Goal: Task Accomplishment & Management: Use online tool/utility

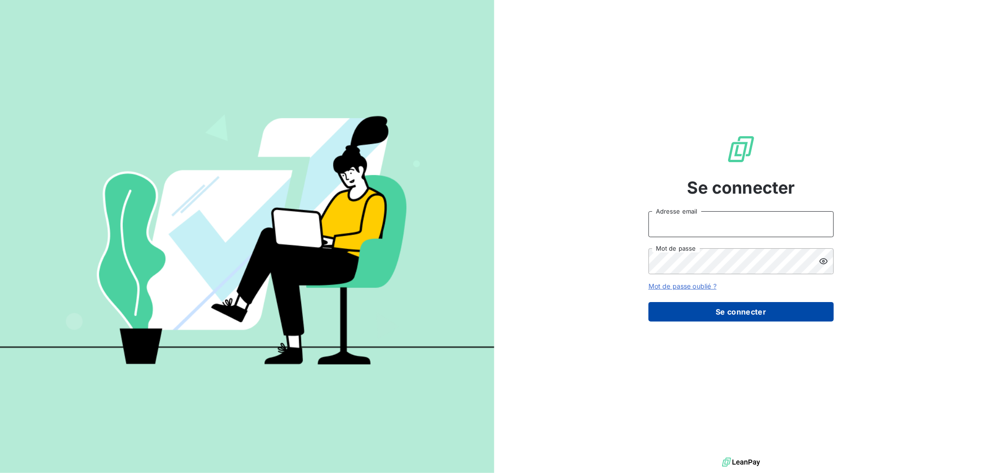
type input "[EMAIL_ADDRESS][DOMAIN_NAME]"
click at [747, 320] on button "Se connecter" at bounding box center [740, 311] width 185 height 19
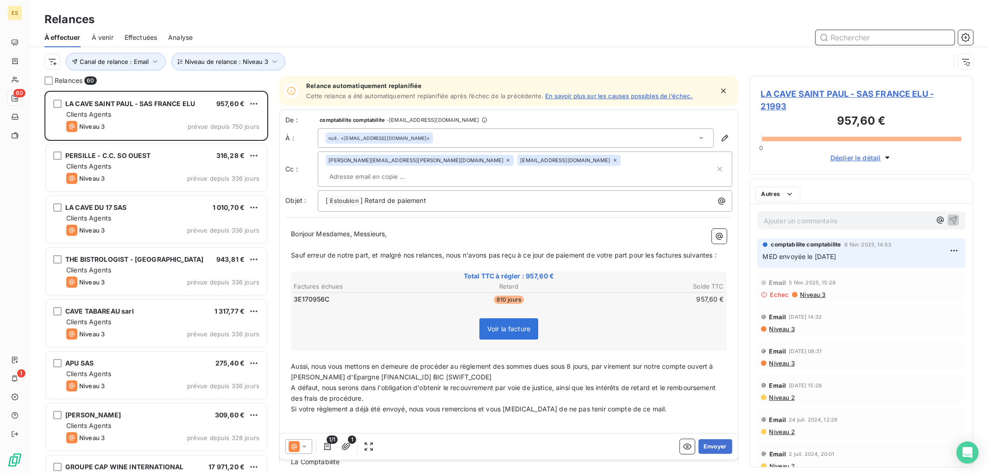
scroll to position [8, 8]
click at [213, 63] on span "Niveau de relance : Niveau 3" at bounding box center [226, 61] width 83 height 7
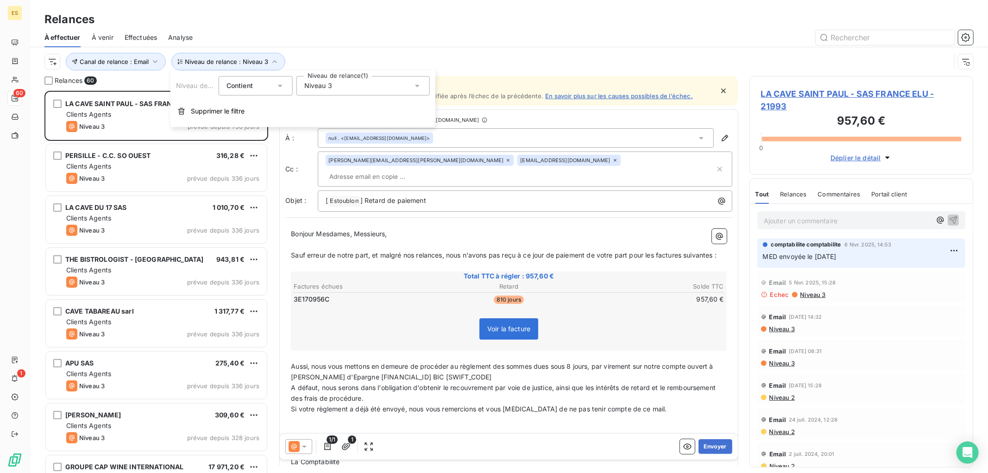
click at [329, 89] on span "Niveau 3" at bounding box center [318, 85] width 28 height 9
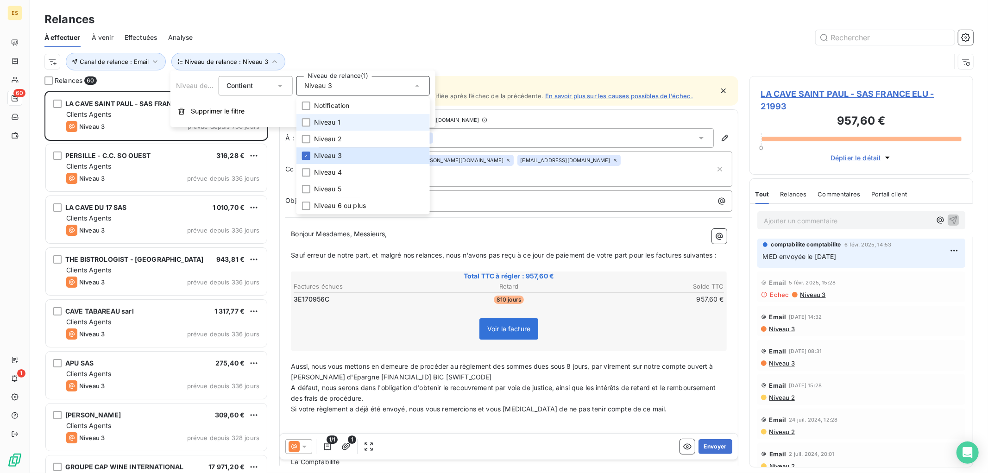
click at [327, 122] on span "Niveau 1" at bounding box center [327, 122] width 26 height 9
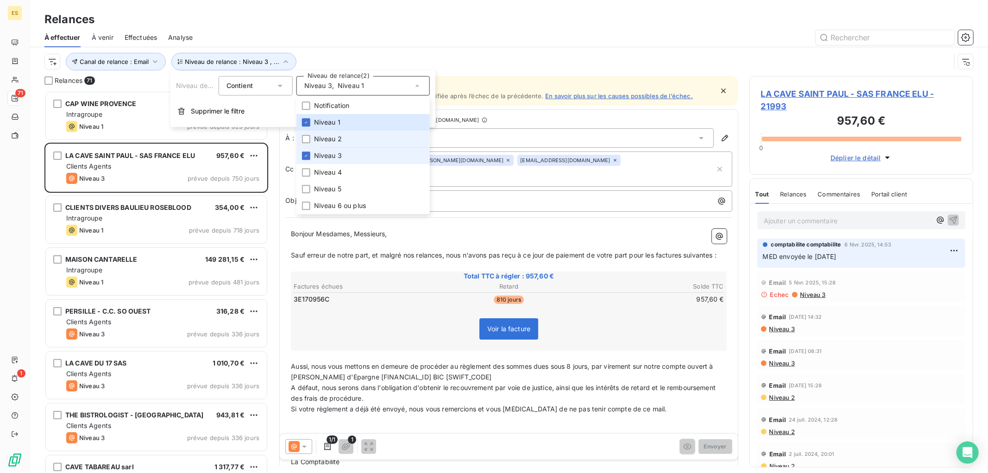
scroll to position [374, 216]
click at [314, 156] on span "Niveau 3" at bounding box center [328, 155] width 28 height 9
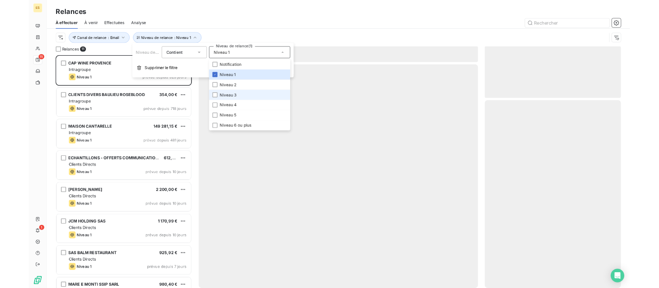
scroll to position [374, 216]
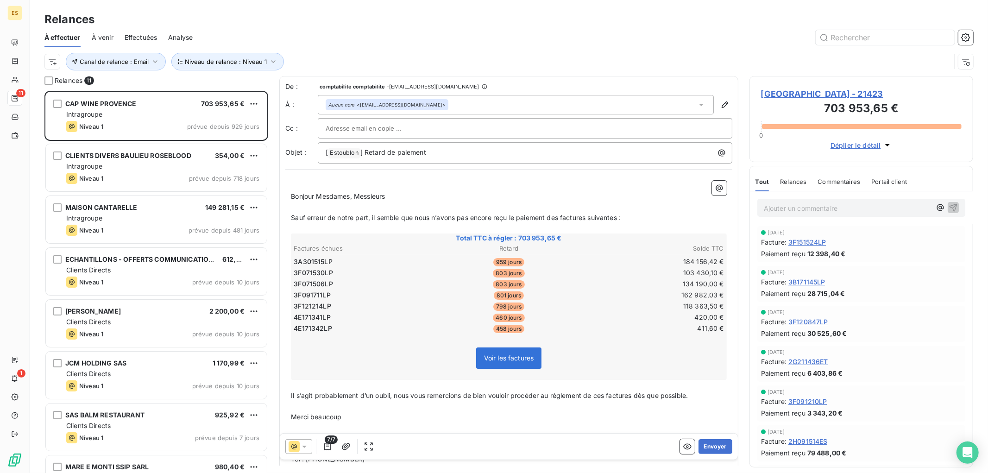
click at [455, 25] on div "Relances" at bounding box center [509, 19] width 958 height 17
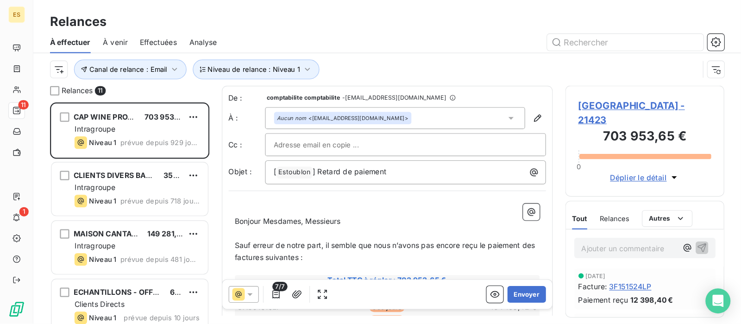
scroll to position [224, 153]
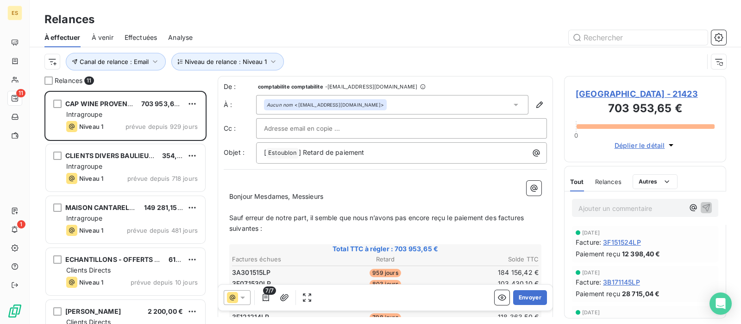
drag, startPoint x: 562, startPoint y: 8, endPoint x: 470, endPoint y: 28, distance: 94.4
click at [471, 29] on div "À effectuer À venir Effectuées Analyse" at bounding box center [385, 37] width 711 height 19
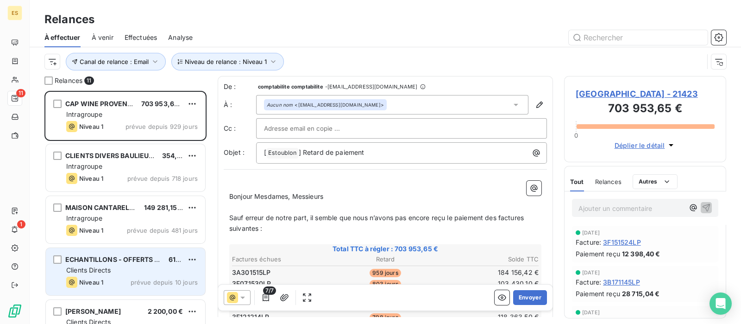
scroll to position [116, 0]
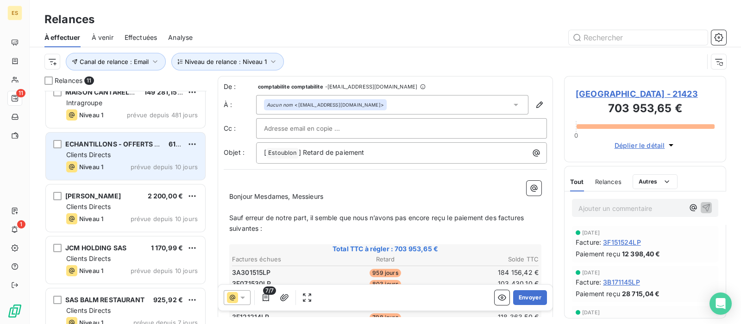
click at [142, 151] on div "Clients Directs" at bounding box center [132, 154] width 132 height 9
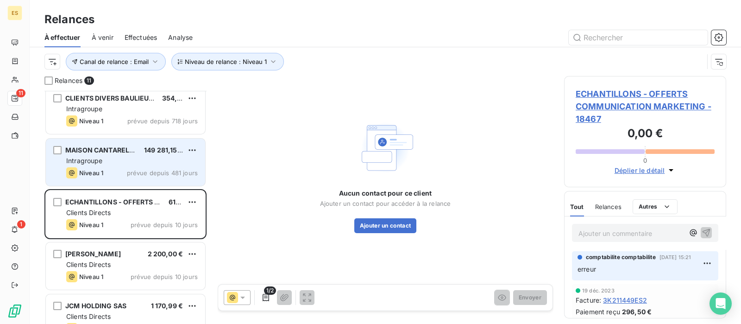
scroll to position [116, 0]
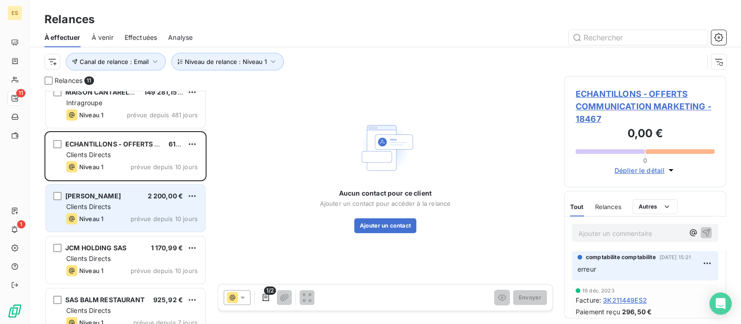
click at [125, 202] on div "Clients Directs" at bounding box center [132, 206] width 132 height 9
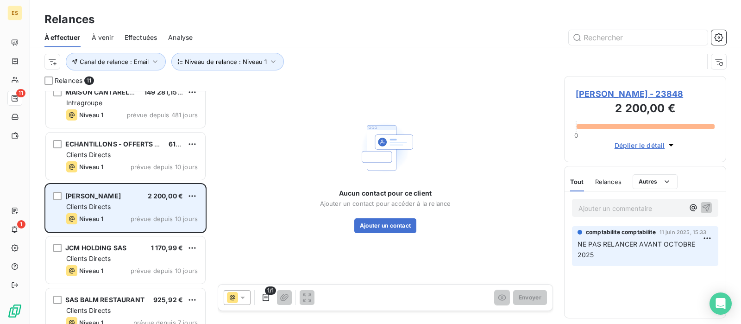
scroll to position [174, 0]
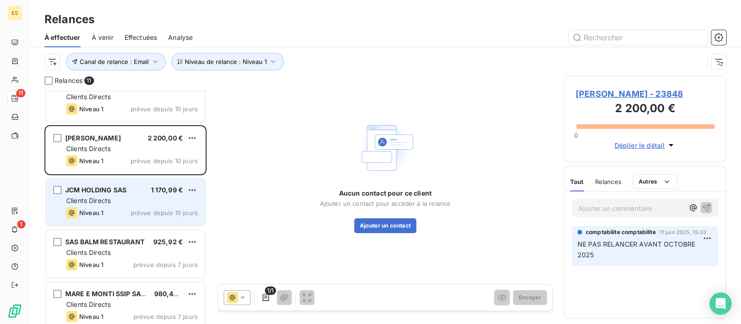
click at [125, 198] on div "Clients Directs" at bounding box center [132, 200] width 132 height 9
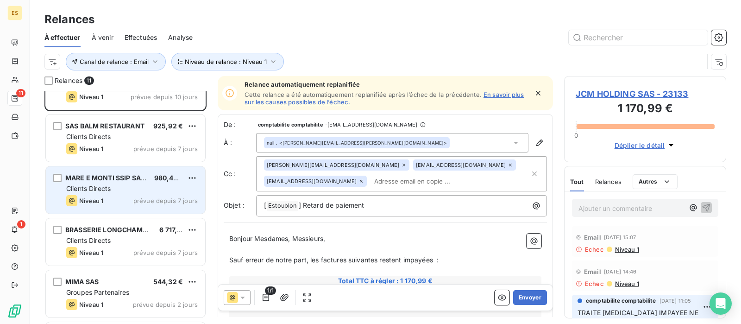
scroll to position [232, 0]
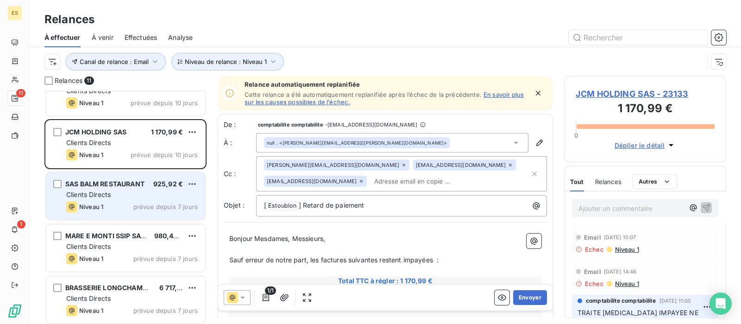
click at [125, 196] on div "Clients Directs" at bounding box center [132, 194] width 132 height 9
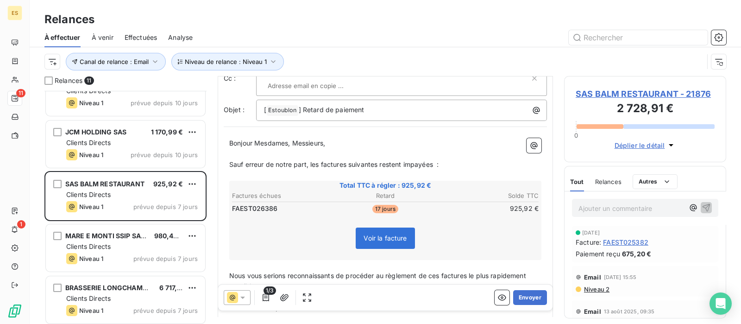
scroll to position [116, 0]
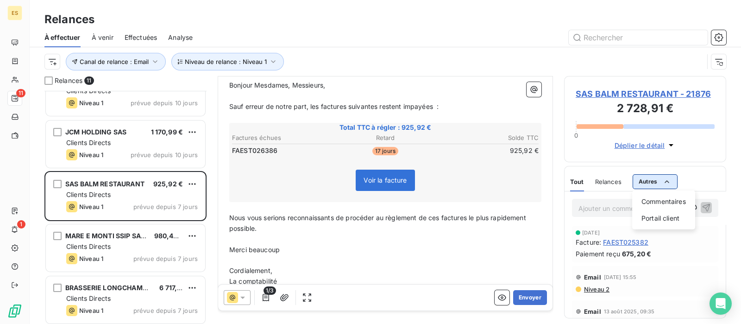
click at [648, 176] on html "ES 11 1 Relances À effectuer À venir Effectuées Analyse Canal de relance : Emai…" at bounding box center [370, 162] width 741 height 324
click at [663, 202] on div "Commentaires" at bounding box center [664, 201] width 56 height 15
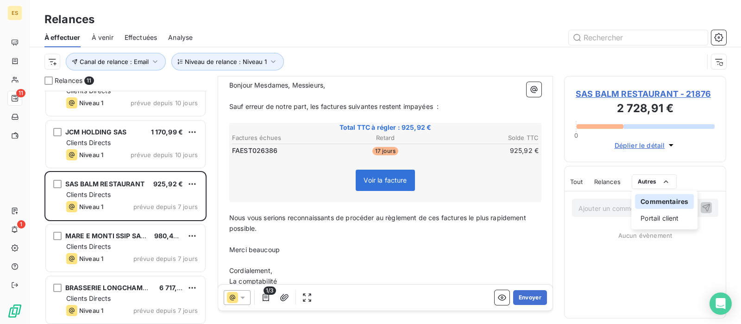
click at [524, 296] on html "ES 11 1 Relances À effectuer À venir Effectuées Analyse Canal de relance : Emai…" at bounding box center [370, 162] width 741 height 324
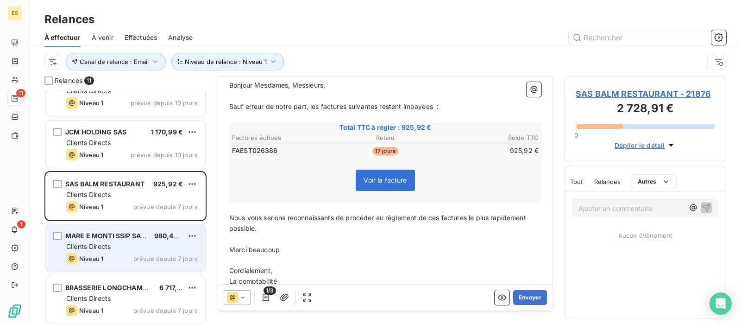
click at [78, 242] on div "Clients Directs" at bounding box center [132, 246] width 132 height 9
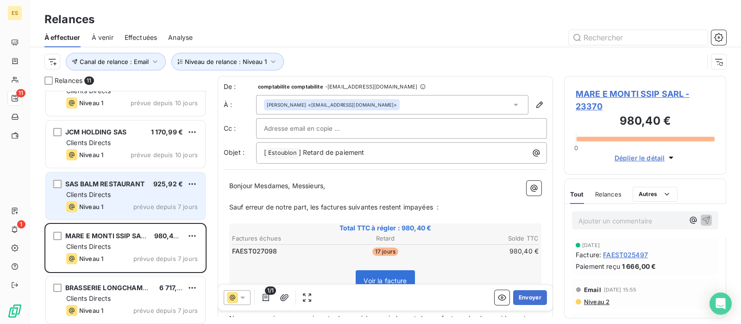
click at [112, 201] on div "Niveau 1 prévue depuis 7 jours" at bounding box center [132, 206] width 132 height 11
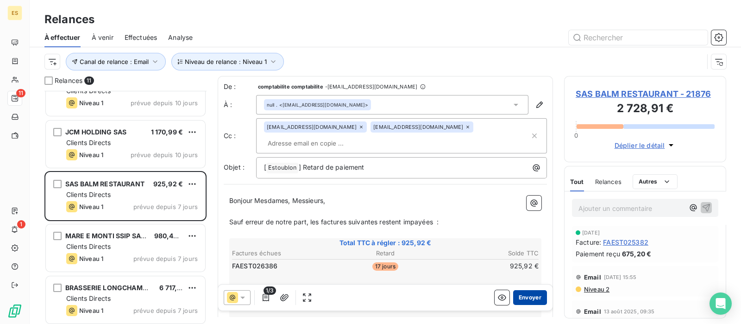
click at [524, 300] on button "Envoyer" at bounding box center [530, 297] width 34 height 15
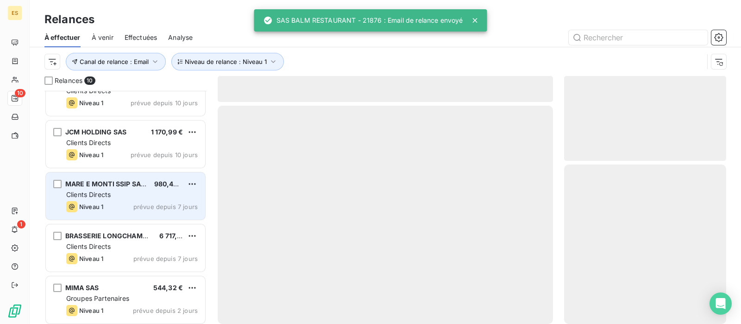
click at [99, 186] on span "MARE E MONTI SSIP SARL" at bounding box center [106, 184] width 83 height 8
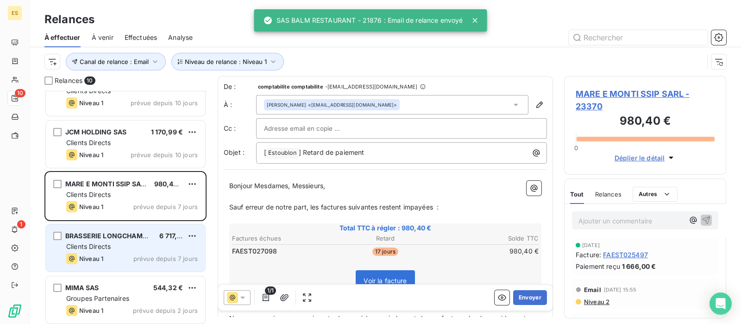
click at [122, 254] on div "Niveau 1 prévue depuis 7 jours" at bounding box center [132, 258] width 132 height 11
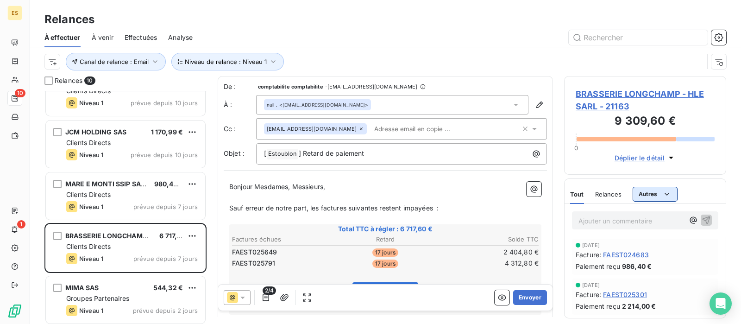
click at [643, 189] on html "ES 10 1 Relances À effectuer À venir Effectuées Analyse Canal de relance : Emai…" at bounding box center [370, 162] width 741 height 324
click at [646, 213] on div "Commentaires" at bounding box center [664, 214] width 56 height 15
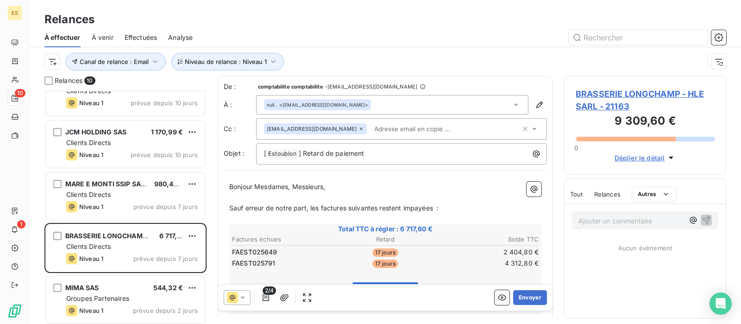
click at [411, 29] on html "ES 10 1 Relances À effectuer À venir Effectuées Analyse Canal de relance : Emai…" at bounding box center [370, 162] width 741 height 324
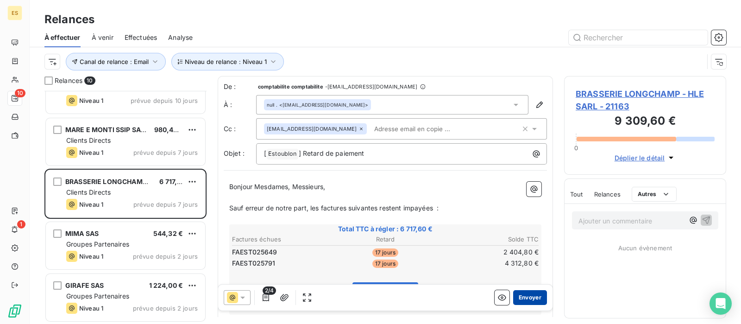
click at [521, 297] on button "Envoyer" at bounding box center [530, 297] width 34 height 15
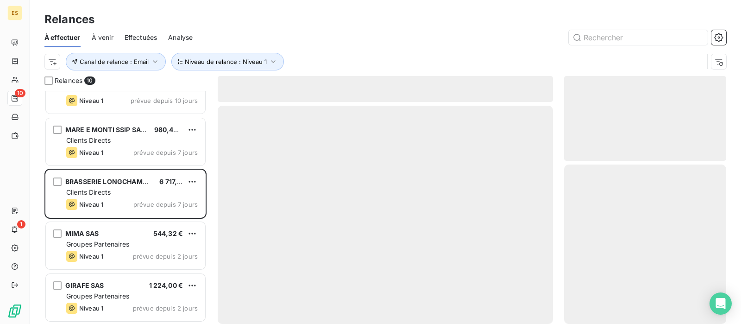
scroll to position [233, 0]
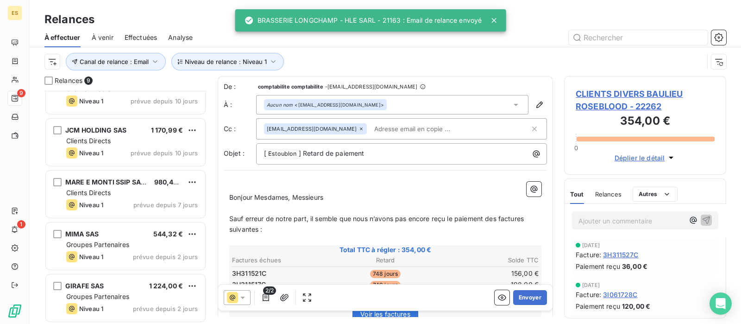
scroll to position [234, 0]
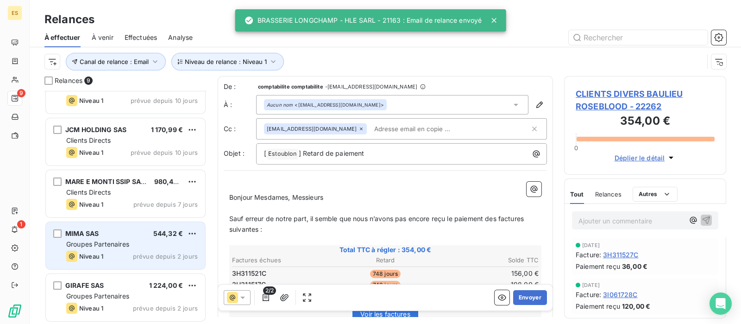
click at [106, 246] on span "Groupes Partenaires" at bounding box center [97, 244] width 63 height 8
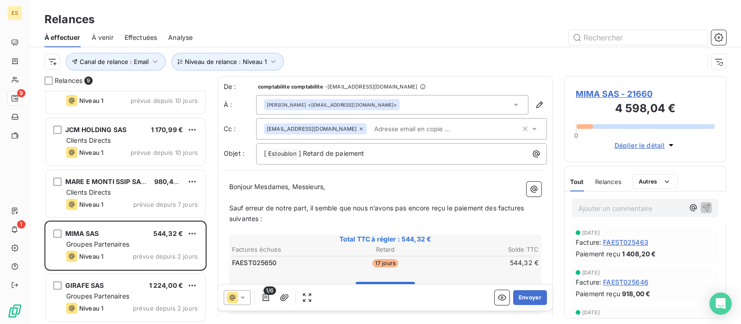
scroll to position [116, 0]
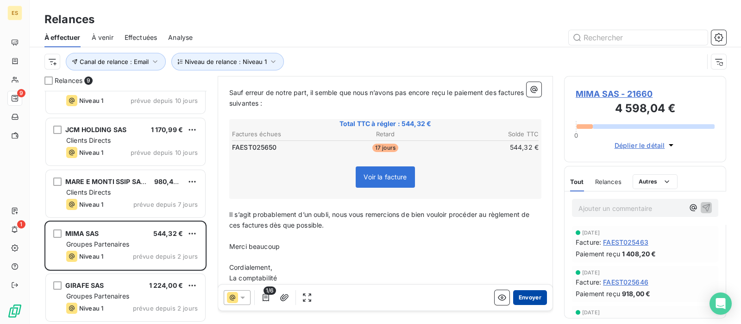
click at [526, 298] on button "Envoyer" at bounding box center [530, 297] width 34 height 15
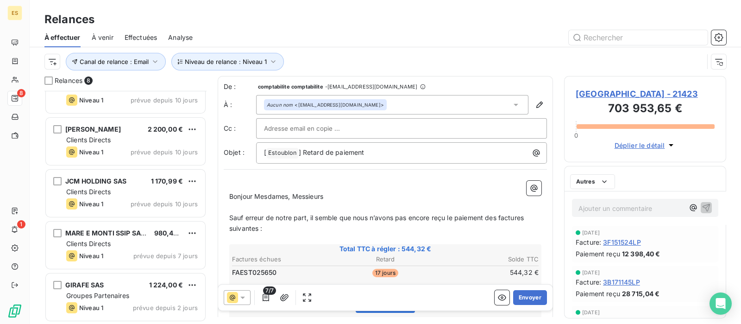
scroll to position [182, 0]
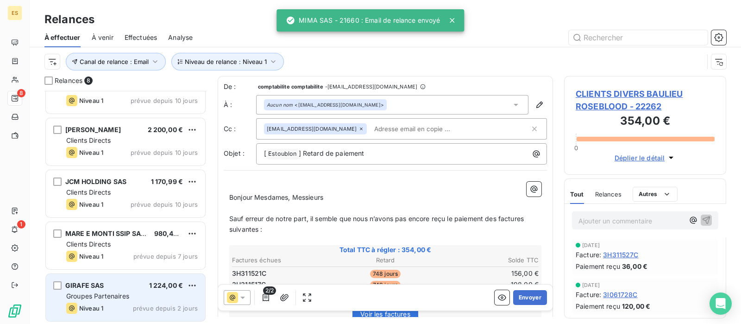
click at [68, 308] on icon "grid" at bounding box center [71, 307] width 11 height 11
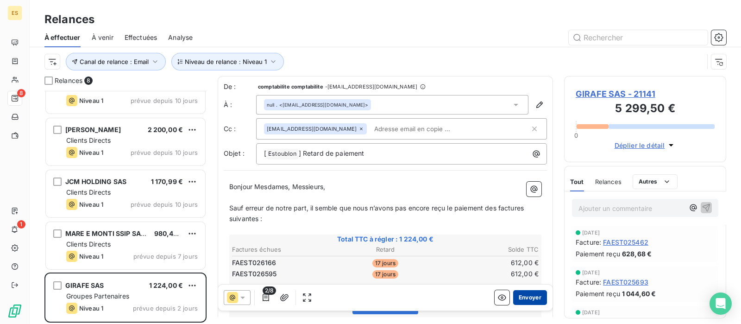
scroll to position [58, 0]
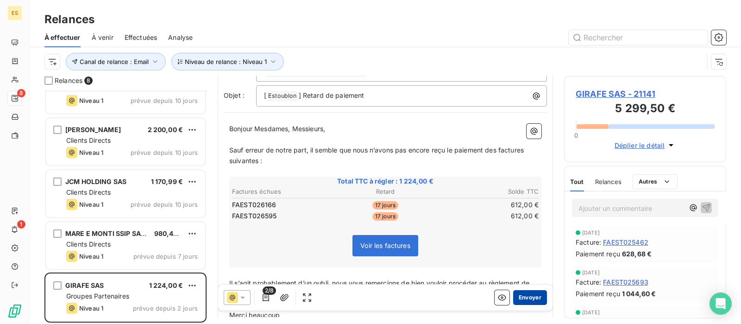
click at [515, 296] on button "Envoyer" at bounding box center [530, 297] width 34 height 15
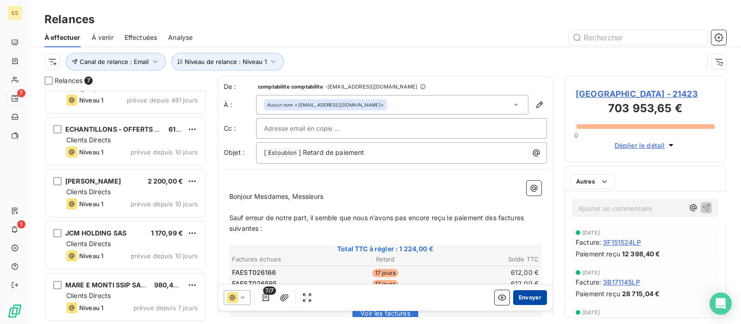
scroll to position [130, 0]
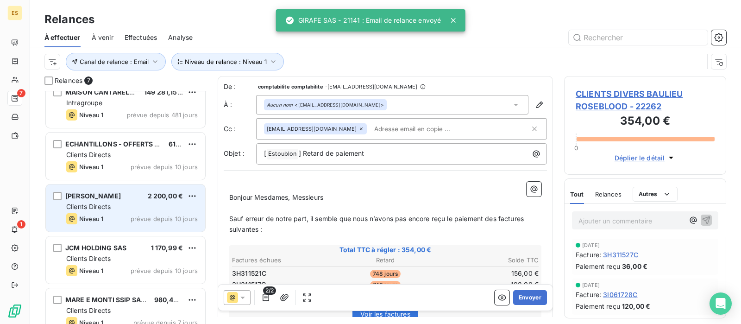
scroll to position [130, 0]
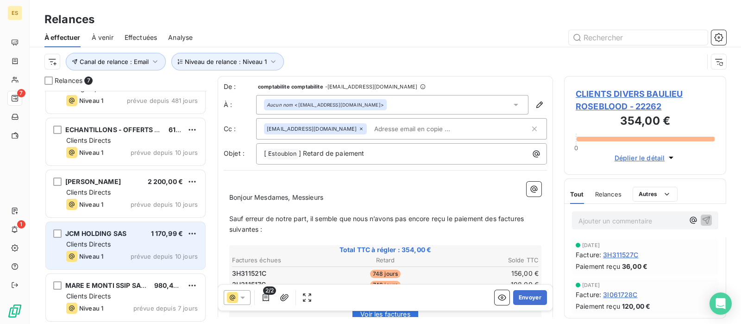
click at [102, 246] on span "Clients Directs" at bounding box center [88, 244] width 44 height 8
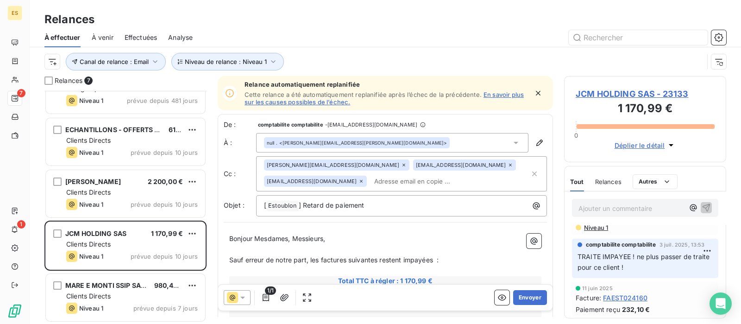
scroll to position [115, 0]
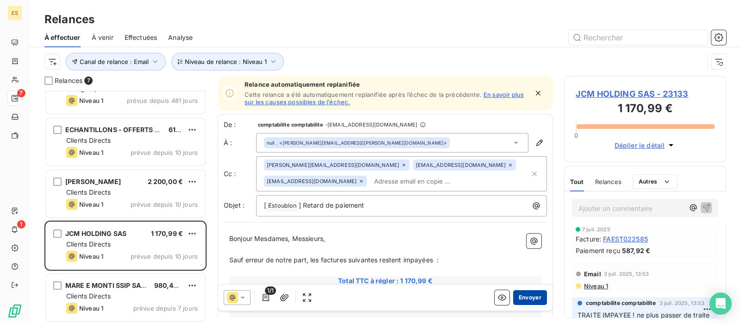
click at [515, 299] on button "Envoyer" at bounding box center [530, 297] width 34 height 15
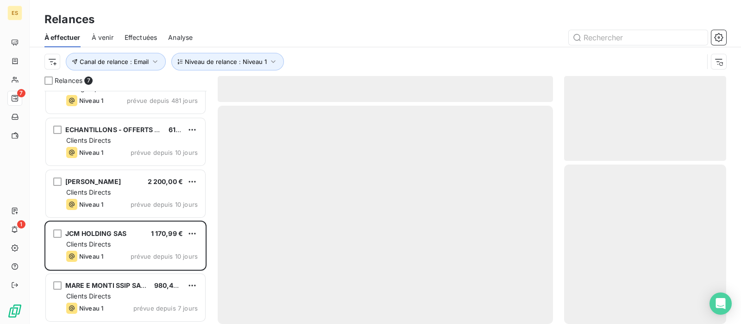
scroll to position [78, 0]
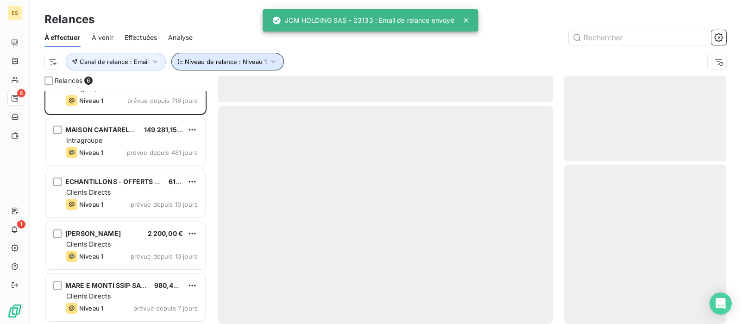
click at [212, 58] on span "Niveau de relance : Niveau 1" at bounding box center [226, 61] width 82 height 7
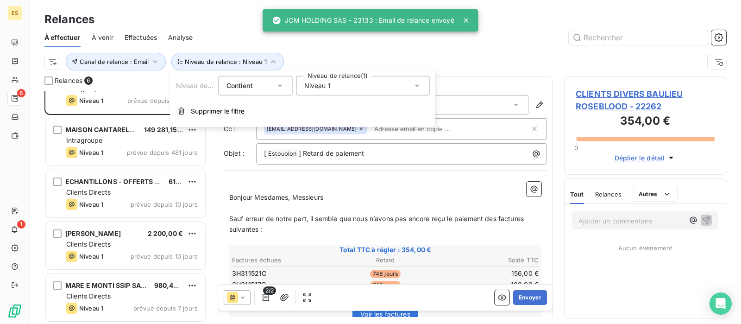
click at [324, 89] on span "Niveau 1" at bounding box center [317, 85] width 26 height 9
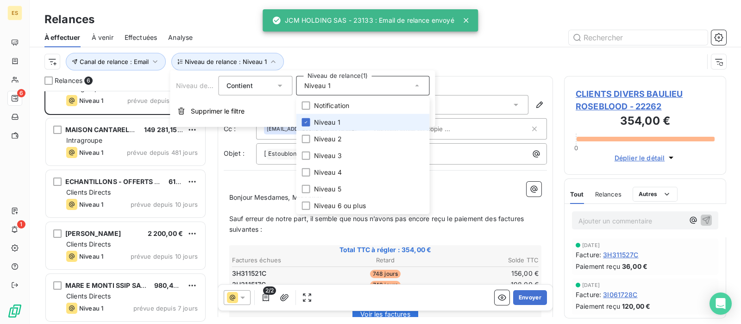
click at [326, 123] on span "Niveau 1" at bounding box center [327, 122] width 26 height 9
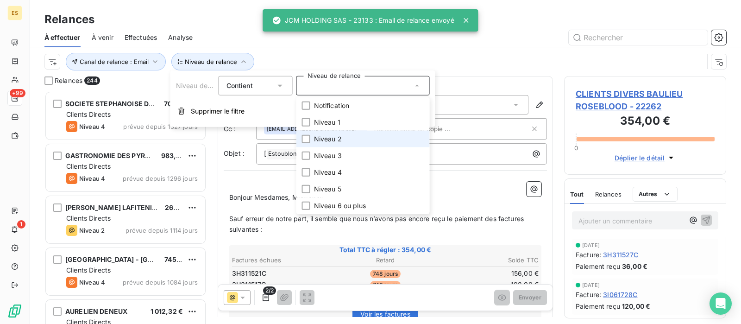
scroll to position [224, 153]
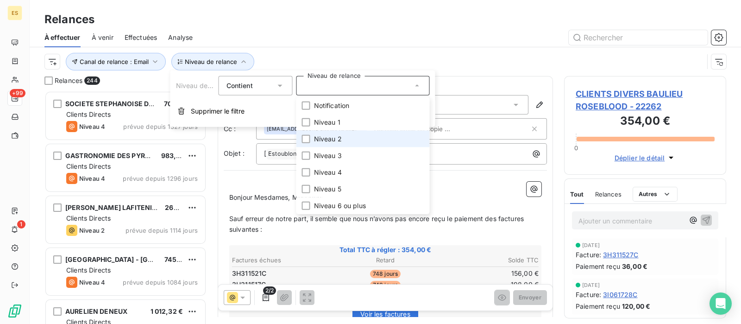
click at [323, 141] on span "Niveau 2" at bounding box center [328, 138] width 28 height 9
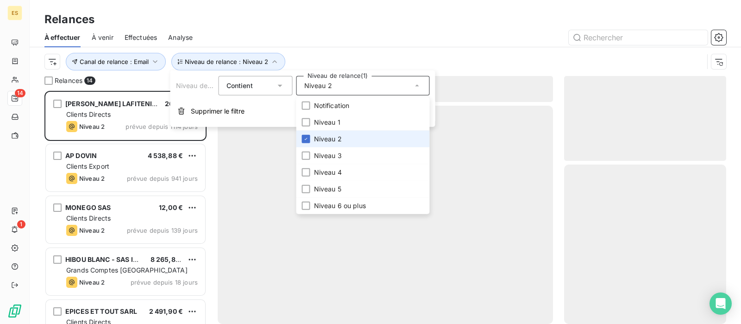
scroll to position [224, 153]
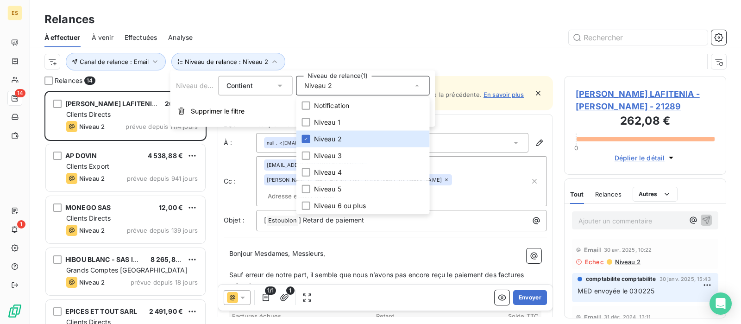
click at [273, 28] on div "À effectuer À venir Effectuées Analyse" at bounding box center [385, 37] width 711 height 19
